Goal: Find specific page/section: Find specific page/section

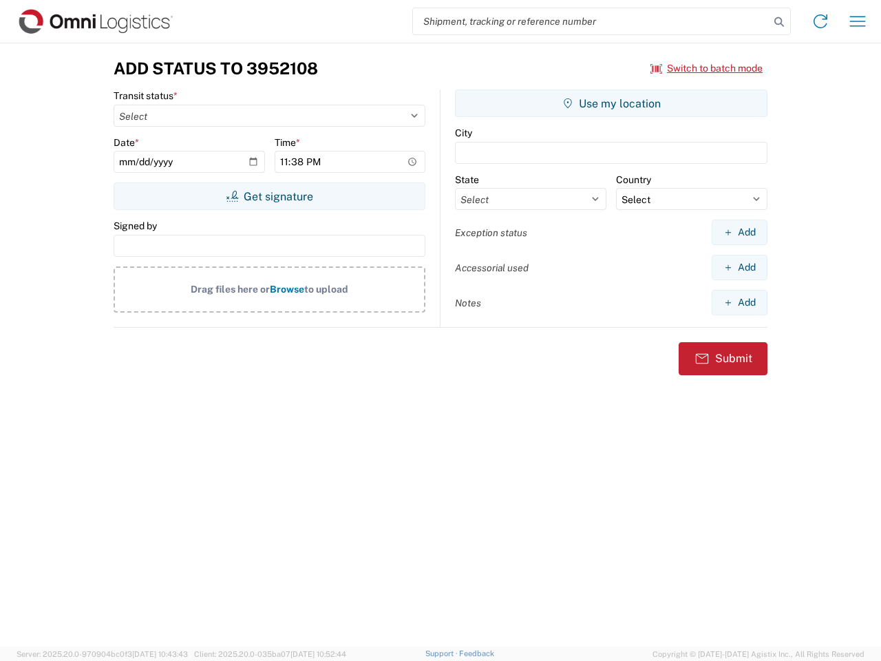
click at [591, 21] on input "search" at bounding box center [591, 21] width 357 height 26
click at [779, 22] on icon at bounding box center [779, 21] width 19 height 19
click at [820, 21] on icon at bounding box center [820, 21] width 22 height 22
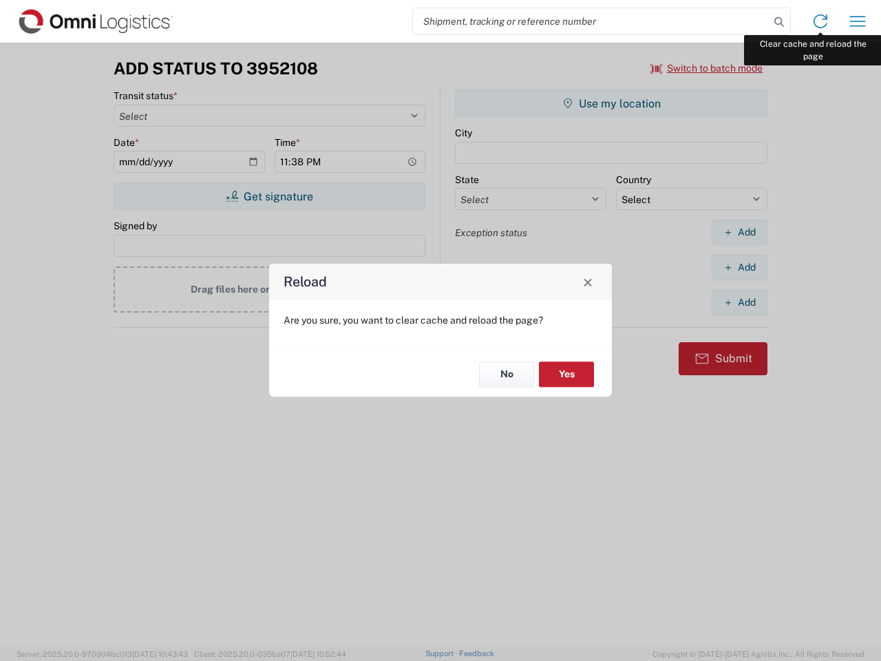
click at [858, 21] on div "Reload Are you sure, you want to clear cache and reload the page? No Yes" at bounding box center [440, 330] width 881 height 661
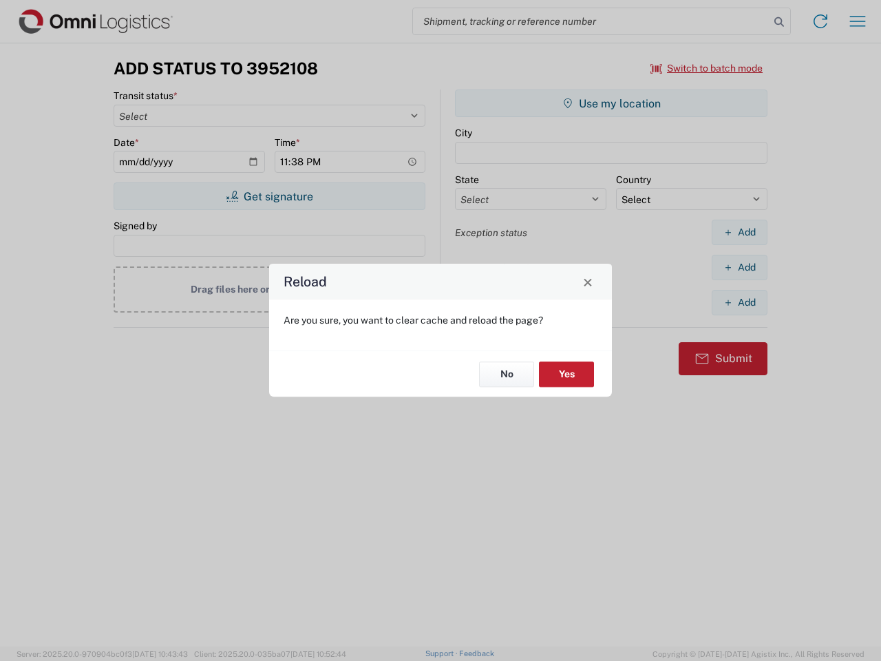
click at [707, 68] on div "Reload Are you sure, you want to clear cache and reload the page? No Yes" at bounding box center [440, 330] width 881 height 661
click at [269, 196] on div "Reload Are you sure, you want to clear cache and reload the page? No Yes" at bounding box center [440, 330] width 881 height 661
click at [611, 103] on div "Reload Are you sure, you want to clear cache and reload the page? No Yes" at bounding box center [440, 330] width 881 height 661
click at [739, 232] on div "Reload Are you sure, you want to clear cache and reload the page? No Yes" at bounding box center [440, 330] width 881 height 661
click at [739, 267] on div "Reload Are you sure, you want to clear cache and reload the page? No Yes" at bounding box center [440, 330] width 881 height 661
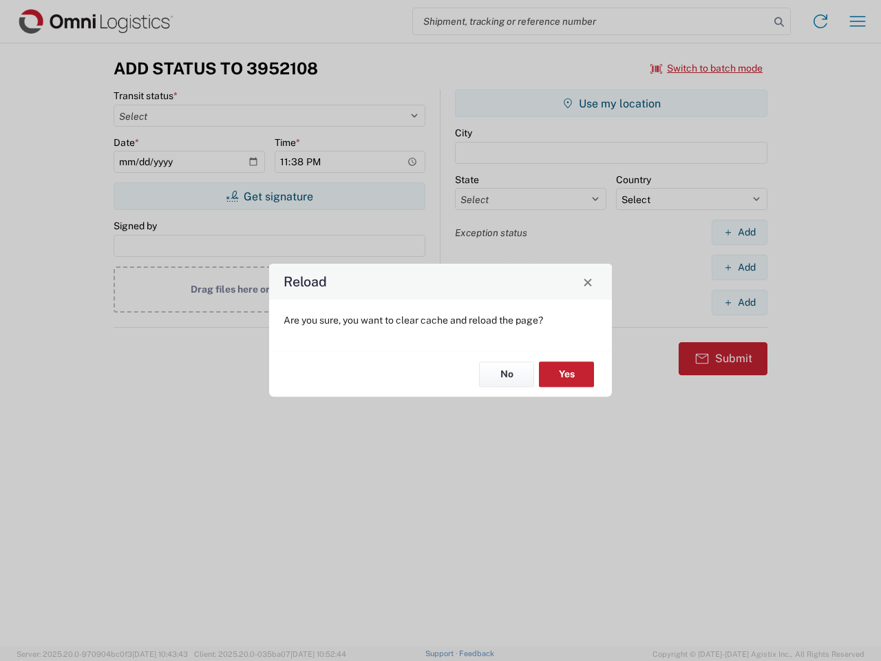
click at [739, 302] on div "Reload Are you sure, you want to clear cache and reload the page? No Yes" at bounding box center [440, 330] width 881 height 661
